Goal: Task Accomplishment & Management: Use online tool/utility

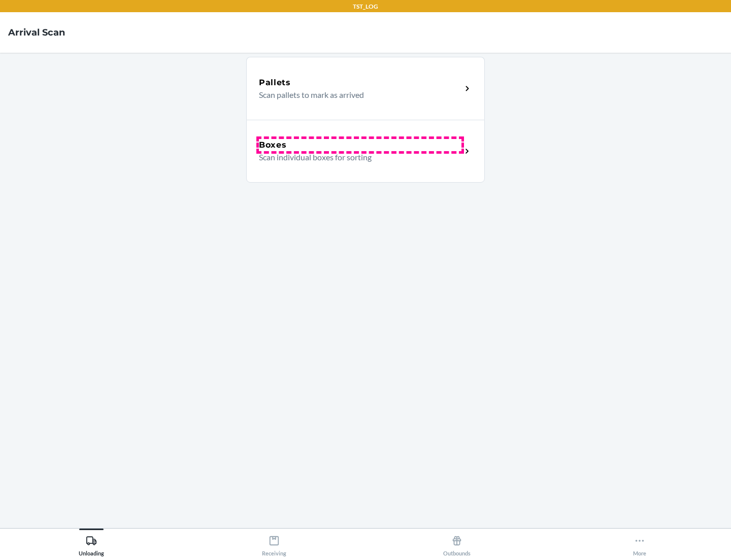
click at [360, 145] on div "Boxes" at bounding box center [360, 145] width 202 height 12
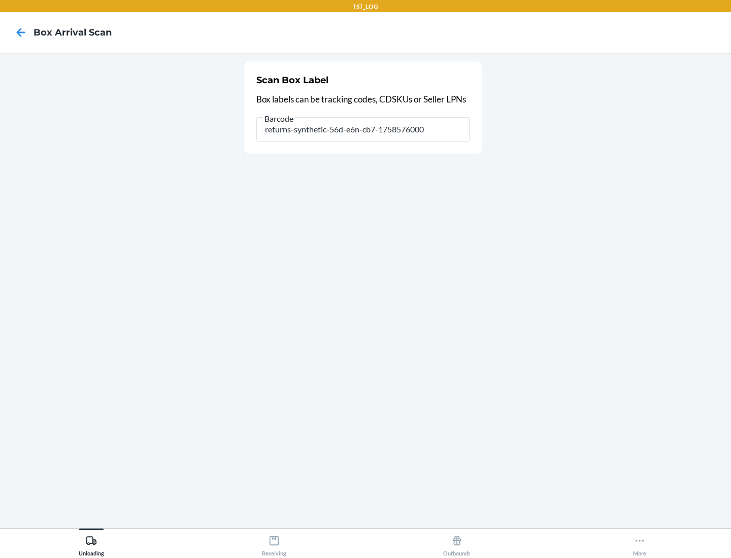
type input "returns-synthetic-56d-e6n-cb7-1758576000"
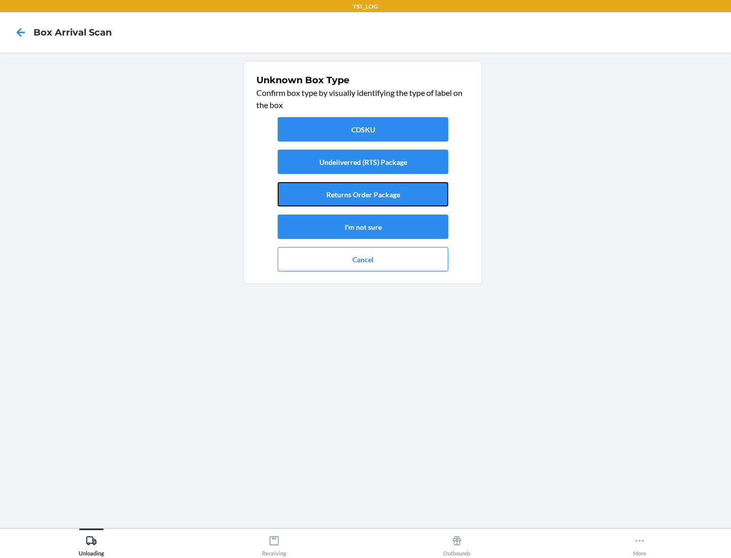
click at [363, 194] on button "Returns Order Package" at bounding box center [363, 194] width 170 height 24
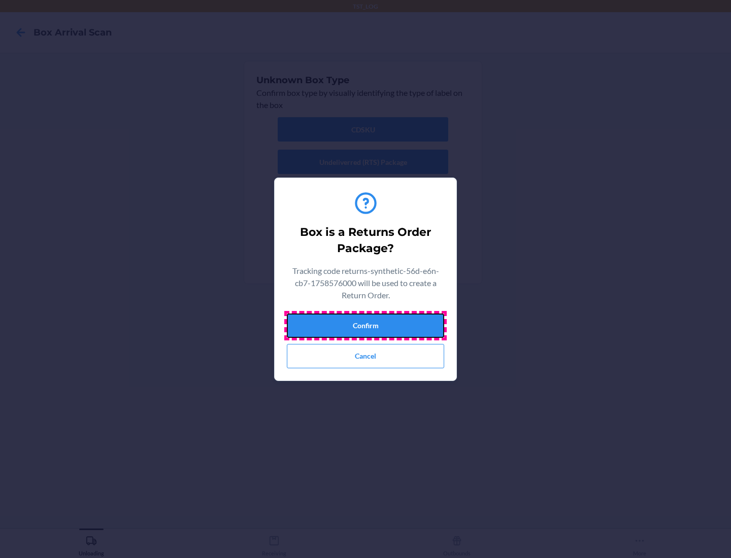
click at [365, 325] on button "Confirm" at bounding box center [365, 326] width 157 height 24
